Goal: Information Seeking & Learning: Learn about a topic

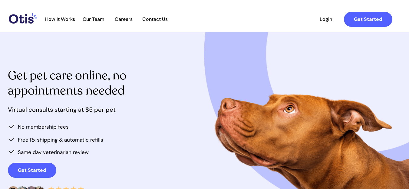
click at [142, 98] on h1 "Get pet care online, no appointments needed" at bounding box center [78, 84] width 140 height 30
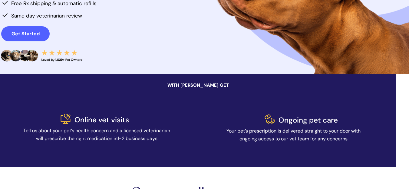
scroll to position [182, 0]
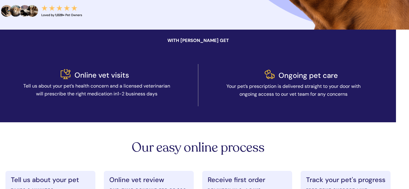
click at [149, 85] on span "Tell us about your pet’s health concern and a licensed veterinarian will prescr…" at bounding box center [96, 90] width 147 height 14
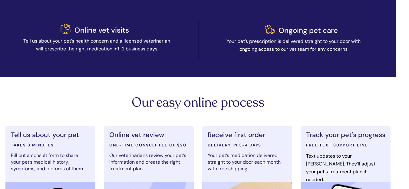
scroll to position [212, 0]
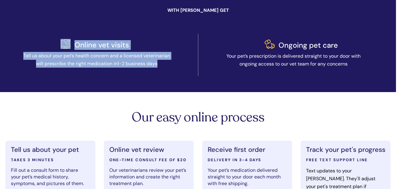
drag, startPoint x: 83, startPoint y: 43, endPoint x: 168, endPoint y: 64, distance: 87.4
click at [173, 65] on p "Tell us about your pet’s health concern and a licensed veterinarian will prescr…" at bounding box center [97, 60] width 152 height 16
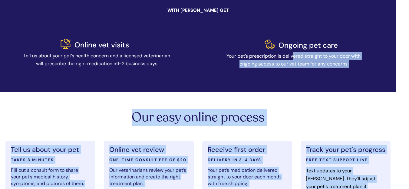
drag, startPoint x: 289, startPoint y: 45, endPoint x: 305, endPoint y: 53, distance: 17.6
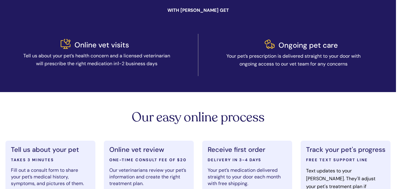
click at [292, 58] on span "Your pet’s prescription is delivered straight to your door with ongoing access …" at bounding box center [293, 60] width 134 height 14
click at [252, 68] on div at bounding box center [198, 55] width 394 height 74
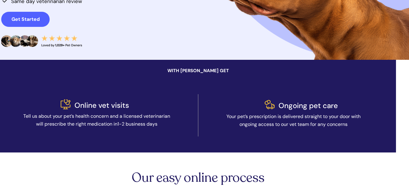
scroll to position [30, 0]
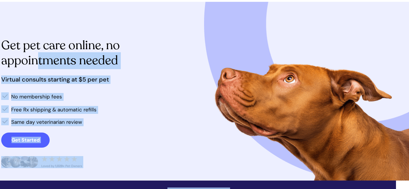
drag, startPoint x: 6, startPoint y: 45, endPoint x: 40, endPoint y: 56, distance: 36.0
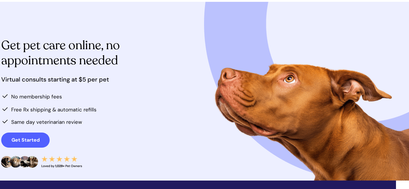
click at [41, 55] on span "Get pet care online, no appointments needed" at bounding box center [60, 52] width 119 height 31
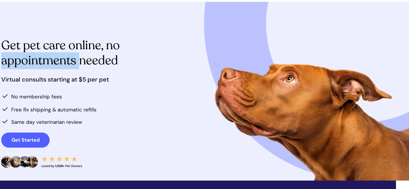
click at [41, 55] on span "Get pet care online, no appointments needed" at bounding box center [60, 52] width 119 height 31
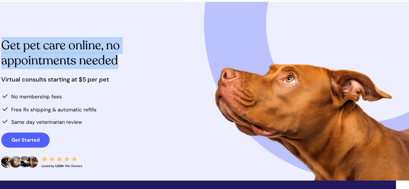
click at [41, 55] on span "Get pet care online, no appointments needed" at bounding box center [60, 52] width 119 height 31
copy span "Get pet care online, no appointments needed"
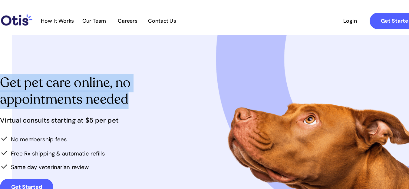
scroll to position [0, 0]
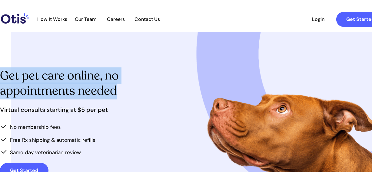
click at [116, 82] on span "Get pet care online, no appointments needed" at bounding box center [59, 83] width 119 height 31
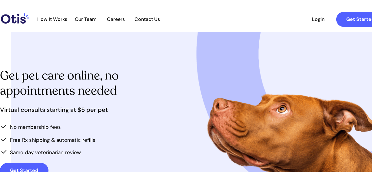
click at [295, 6] on div at bounding box center [197, 16] width 394 height 32
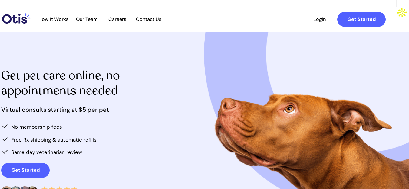
drag, startPoint x: 106, startPoint y: 95, endPoint x: 186, endPoint y: 93, distance: 80.0
click at [105, 96] on span "Get pet care online, no appointments needed" at bounding box center [60, 83] width 119 height 31
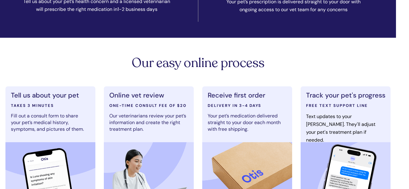
scroll to position [272, 0]
